Goal: Transaction & Acquisition: Subscribe to service/newsletter

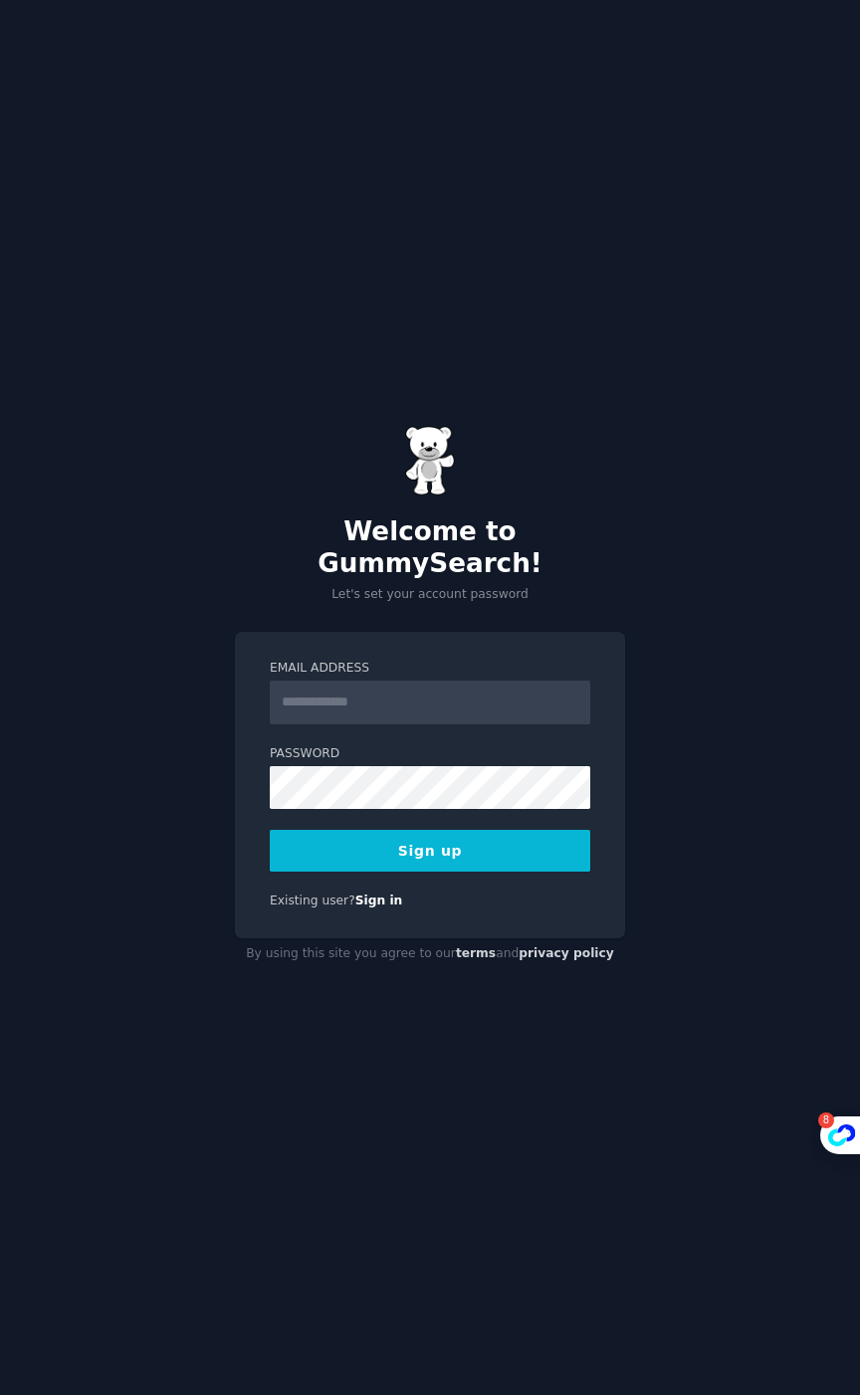
click at [354, 686] on input "Email Address" at bounding box center [430, 703] width 320 height 44
type input "**********"
click at [457, 842] on button "Sign up" at bounding box center [430, 851] width 320 height 42
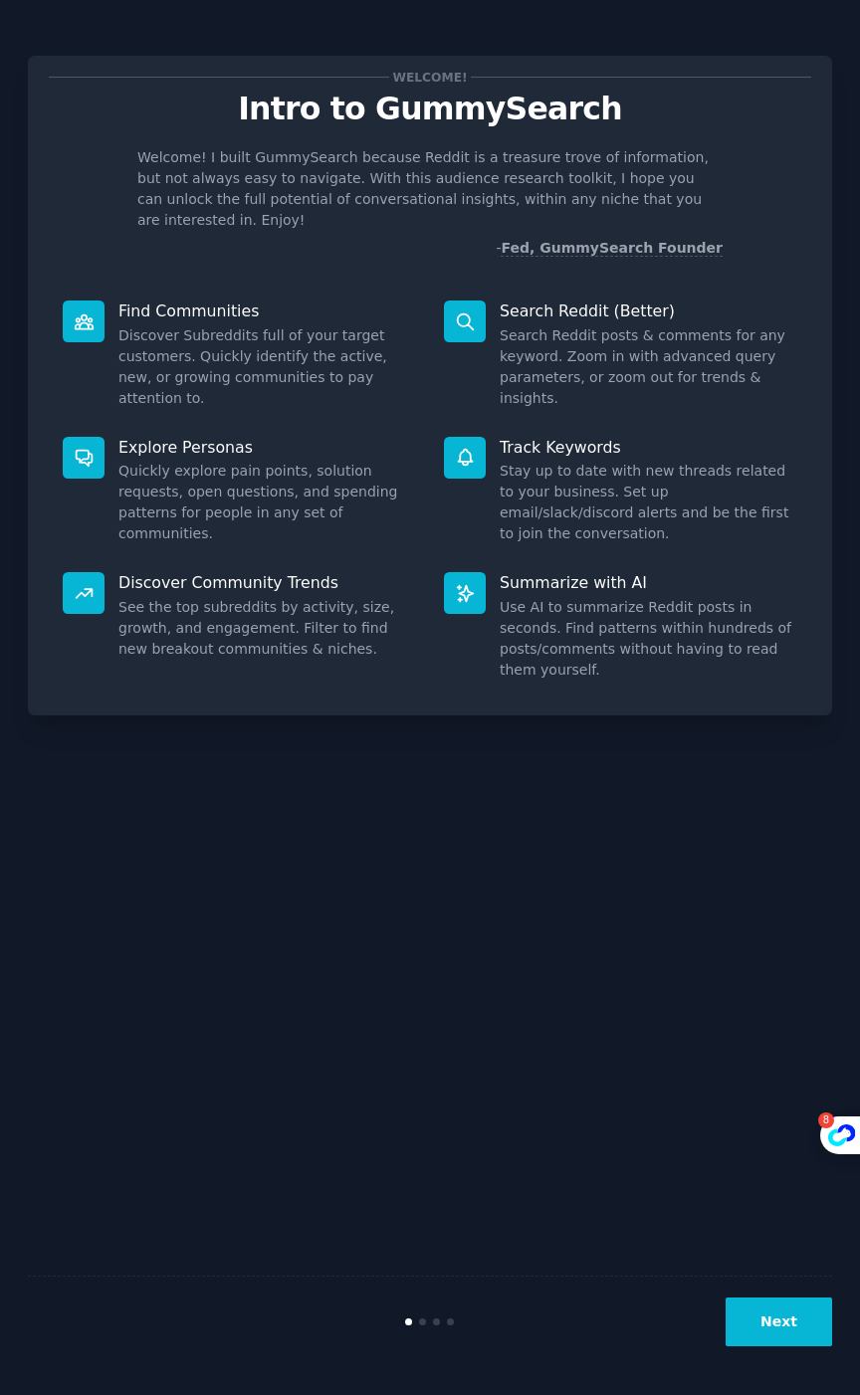
click at [796, 1328] on button "Next" at bounding box center [778, 1322] width 106 height 49
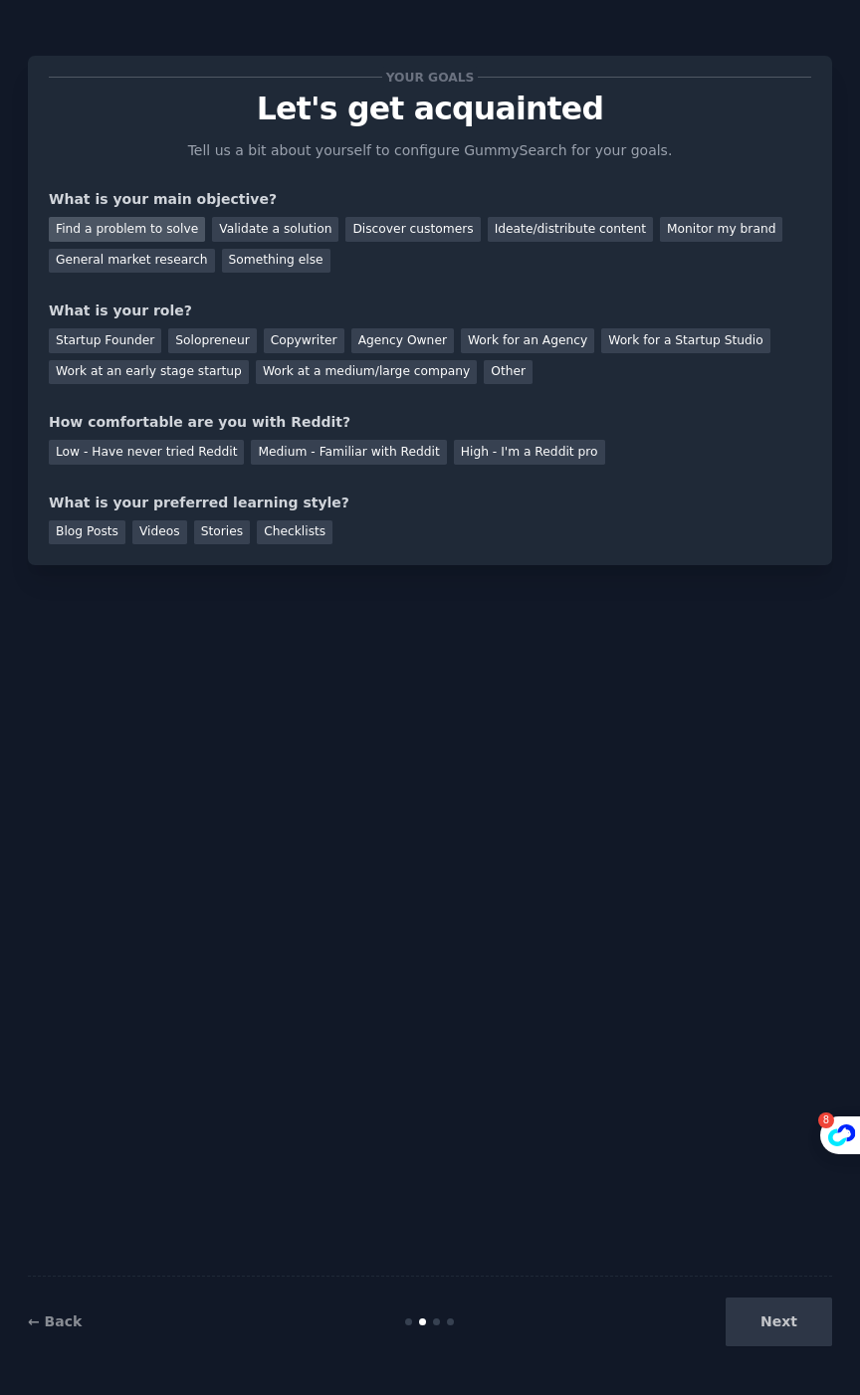
click at [142, 224] on div "Find a problem to solve" at bounding box center [127, 229] width 156 height 25
click at [218, 223] on div "Validate a solution" at bounding box center [275, 229] width 126 height 25
click at [560, 219] on div "Ideate/distribute content" at bounding box center [570, 229] width 165 height 25
click at [147, 258] on div "General market research" at bounding box center [132, 261] width 166 height 25
click at [117, 343] on div "Startup Founder" at bounding box center [105, 340] width 112 height 25
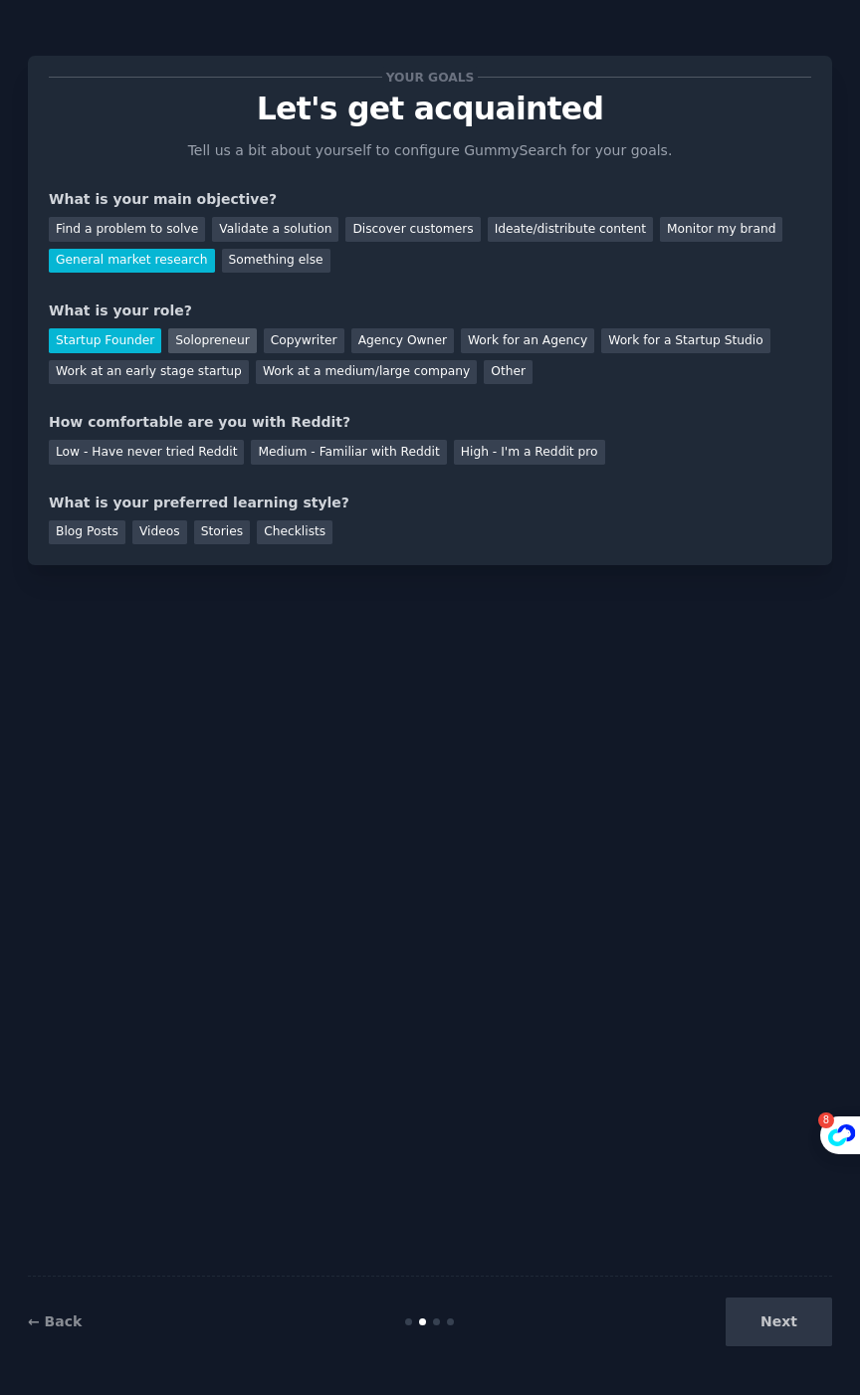
click at [191, 335] on div "Solopreneur" at bounding box center [212, 340] width 88 height 25
click at [294, 443] on div "Medium - Familiar with Reddit" at bounding box center [348, 452] width 195 height 25
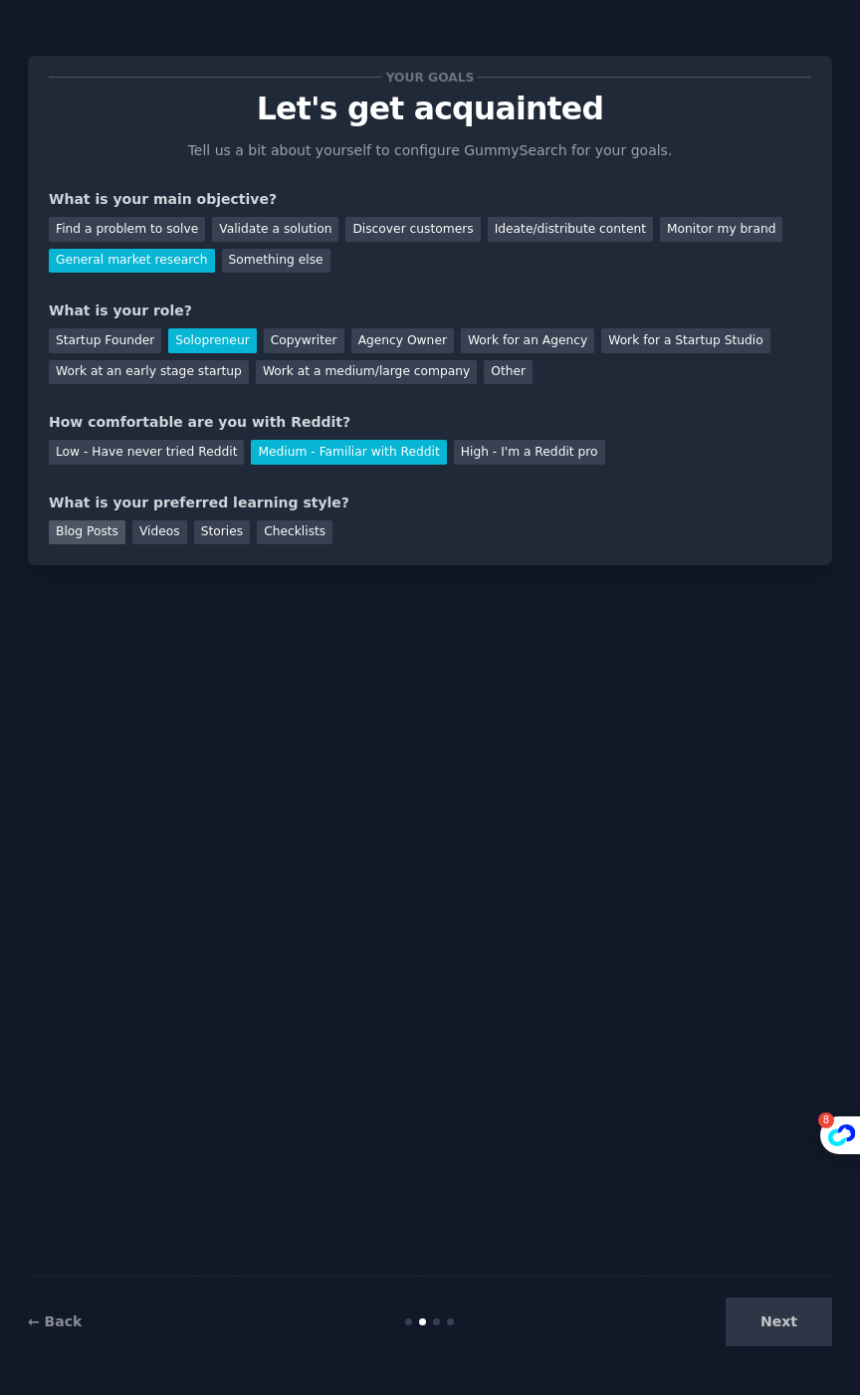
click at [84, 531] on div "Blog Posts" at bounding box center [87, 532] width 77 height 25
click at [744, 1315] on button "Next" at bounding box center [778, 1322] width 106 height 49
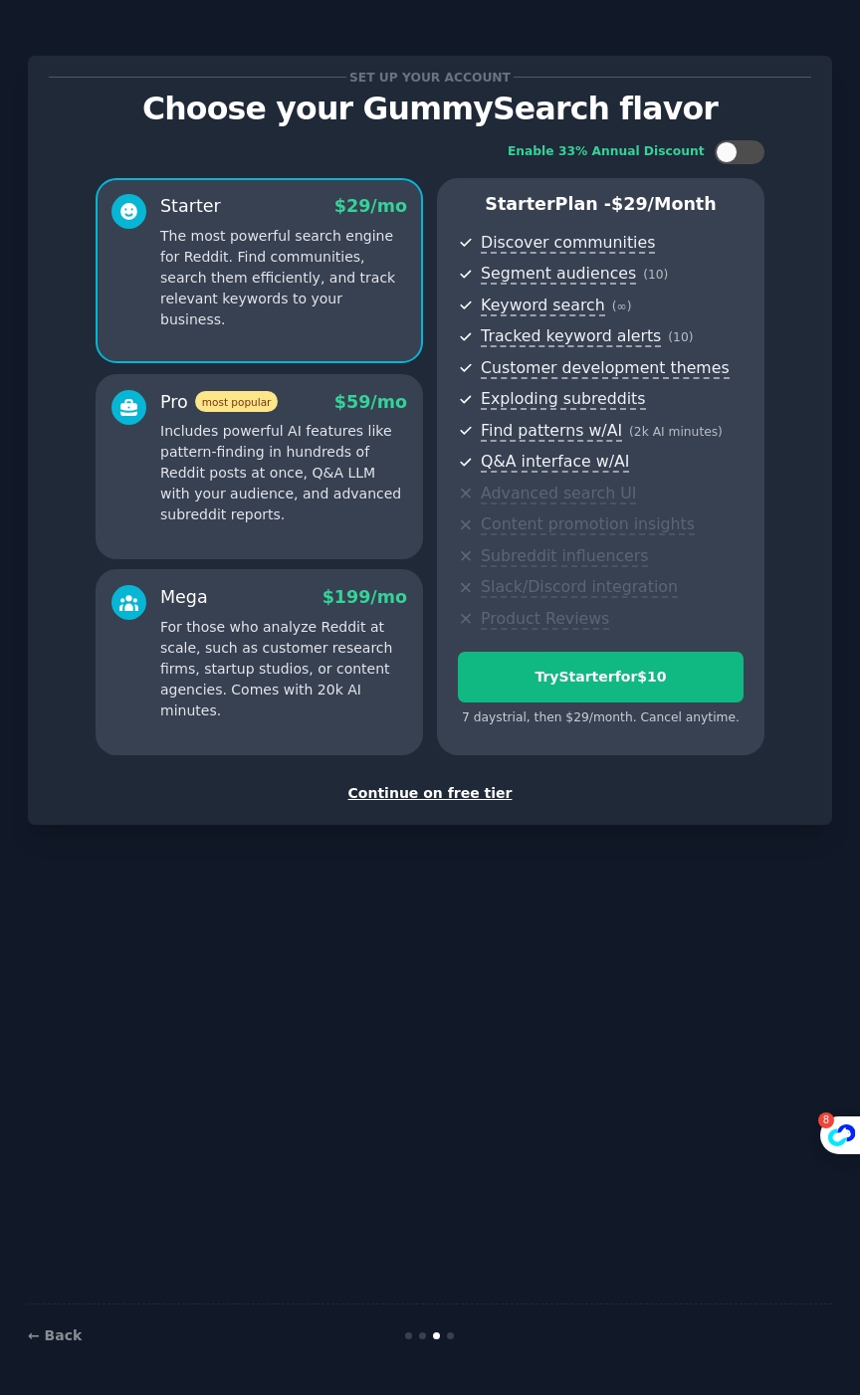
click at [414, 788] on div "Continue on free tier" at bounding box center [430, 793] width 762 height 21
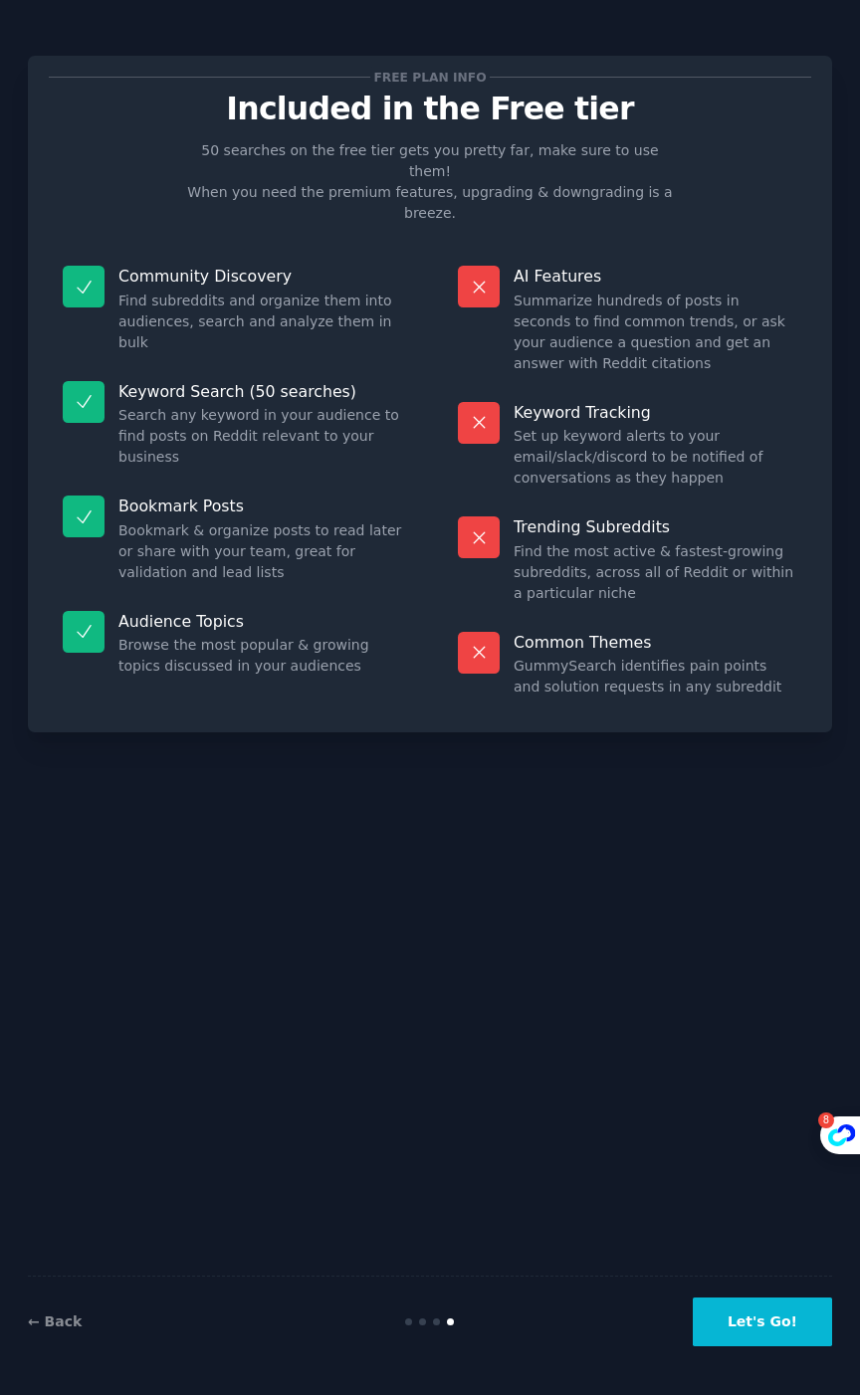
drag, startPoint x: 429, startPoint y: 847, endPoint x: 307, endPoint y: 817, distance: 125.0
click at [307, 805] on div "Free plan info Included in the Free tier 50 searches on the free tier gets you …" at bounding box center [430, 697] width 804 height 1339
click at [752, 1330] on button "Let's Go!" at bounding box center [762, 1322] width 139 height 49
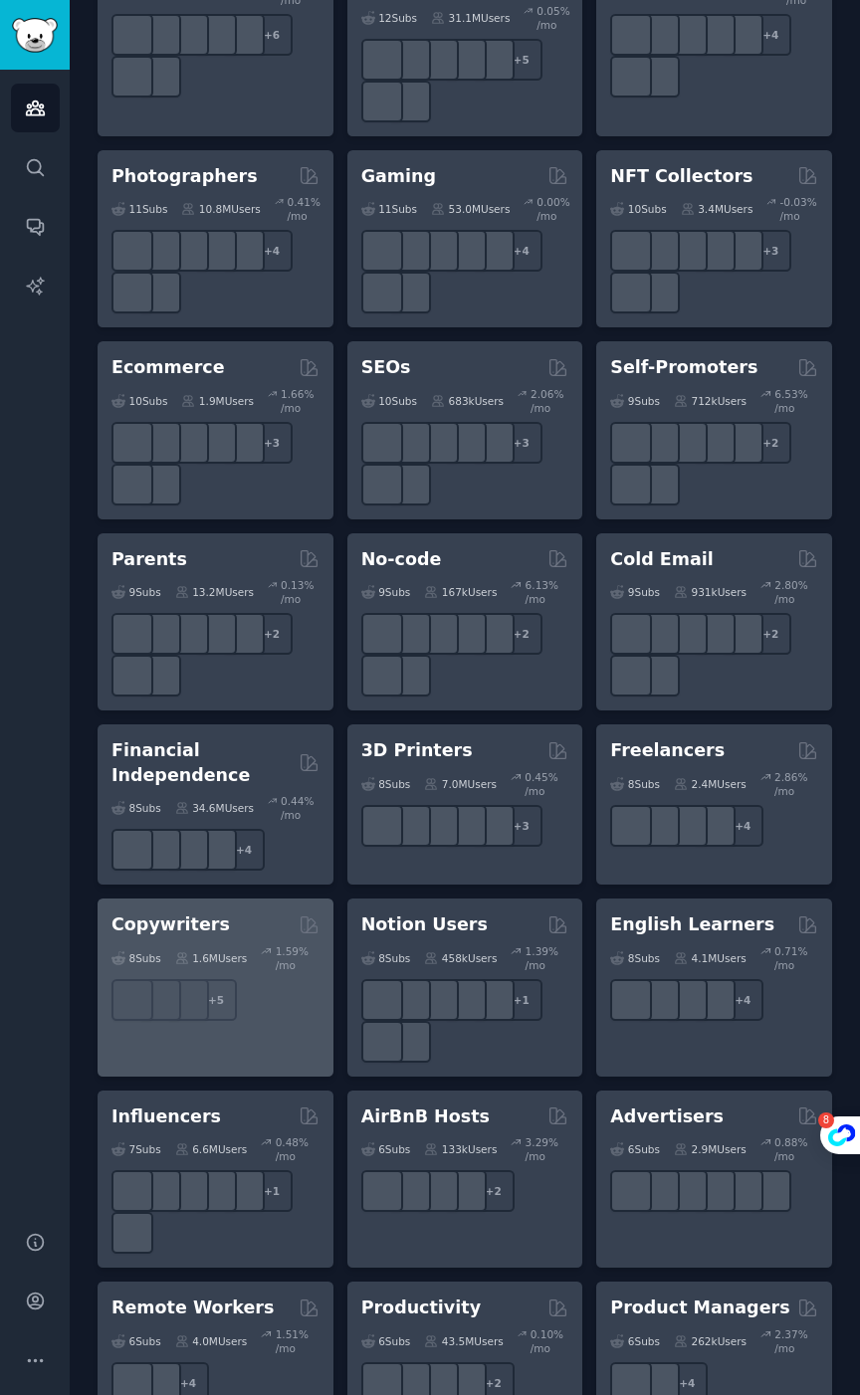
scroll to position [1138, 0]
